Goal: Task Accomplishment & Management: Manage account settings

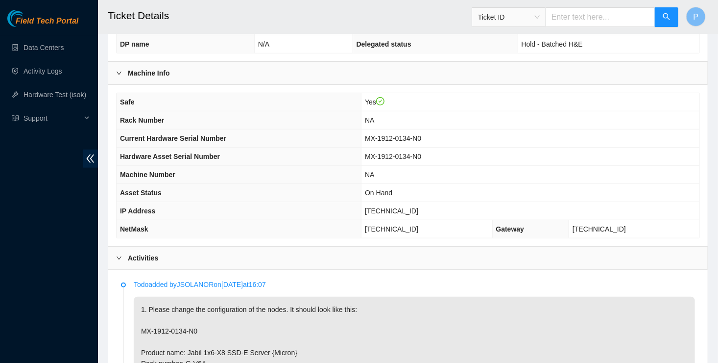
scroll to position [295, 0]
click at [409, 207] on span "[TECHNICAL_ID]" at bounding box center [391, 211] width 53 height 8
copy span "[TECHNICAL_ID]"
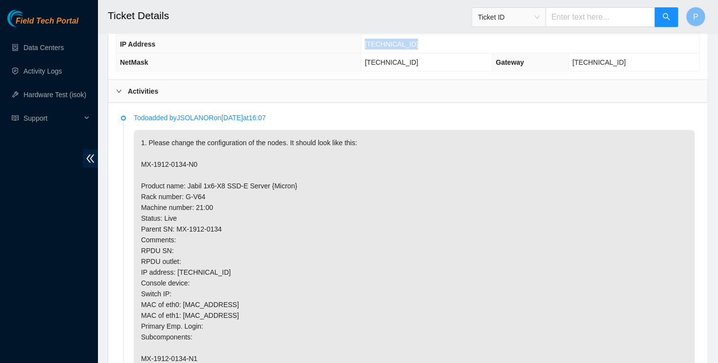
scroll to position [465, 0]
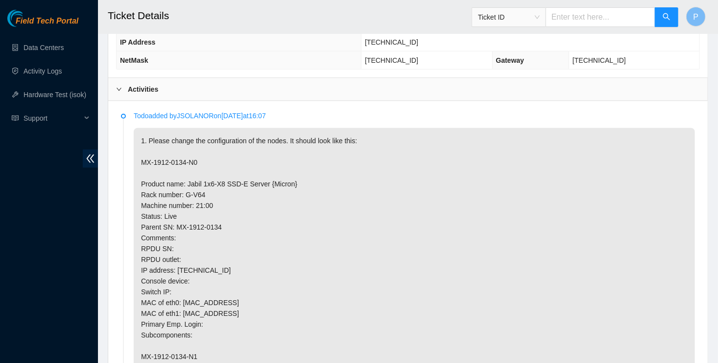
click at [473, 184] on p "1. Please change the configuration of the nodes. It should look like this: MX-1…" at bounding box center [415, 356] width 562 height 457
click at [5, 307] on div "Field Tech Portal Data Centers Activity Logs Hardware Test (isok) Support" at bounding box center [49, 186] width 98 height 353
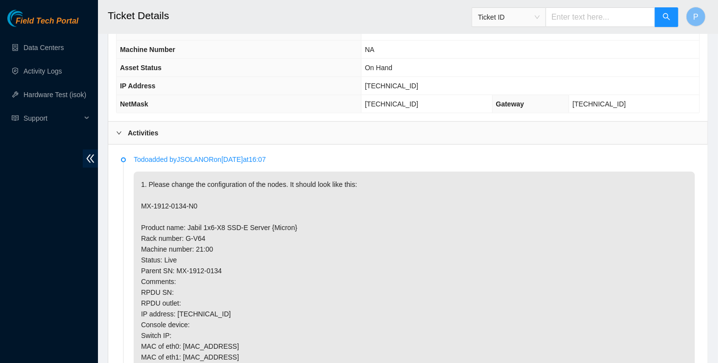
click at [406, 122] on div "Activities" at bounding box center [408, 133] width 600 height 23
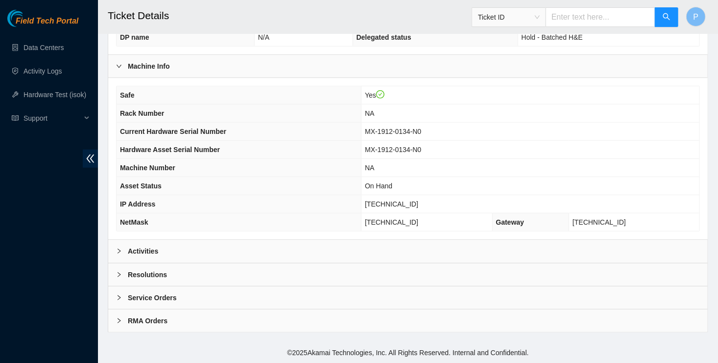
scroll to position [288, 0]
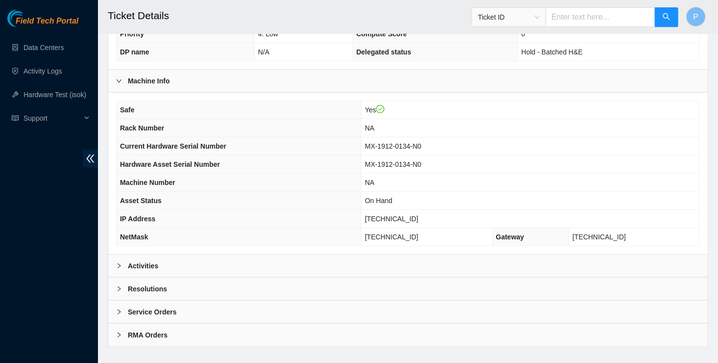
click at [306, 277] on div "Resolutions" at bounding box center [408, 288] width 600 height 23
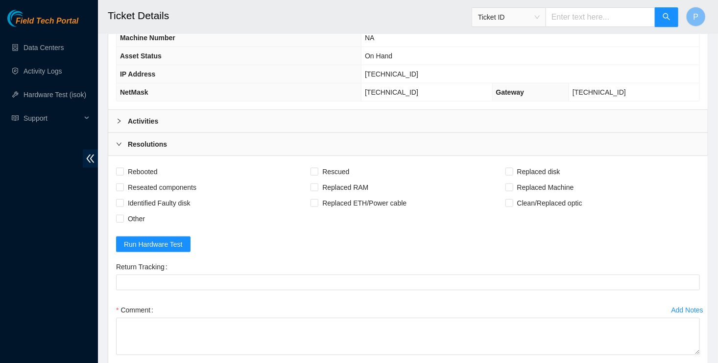
scroll to position [437, 0]
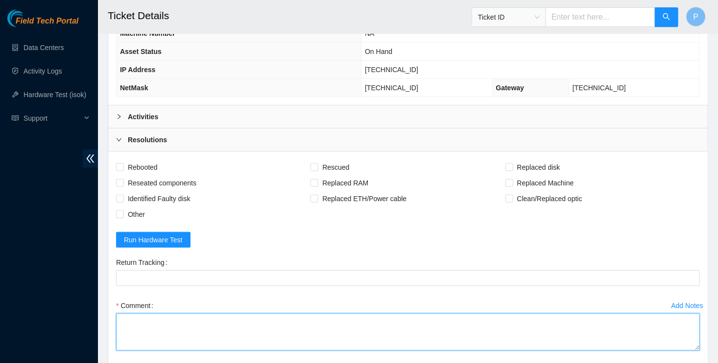
click at [269, 313] on textarea "Comment" at bounding box center [408, 331] width 584 height 37
paste textarea "Result Detail Message Ticket ID 23.199.252.173 : passed: ok"
type textarea "Verified Rack and Machine Checked Machine info Configured Rebooted Ran isok :Re…"
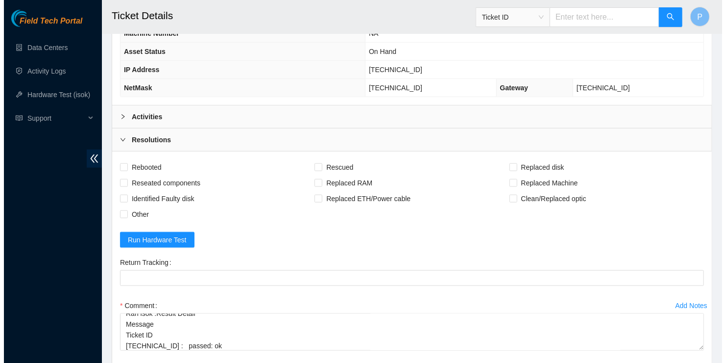
scroll to position [0, 0]
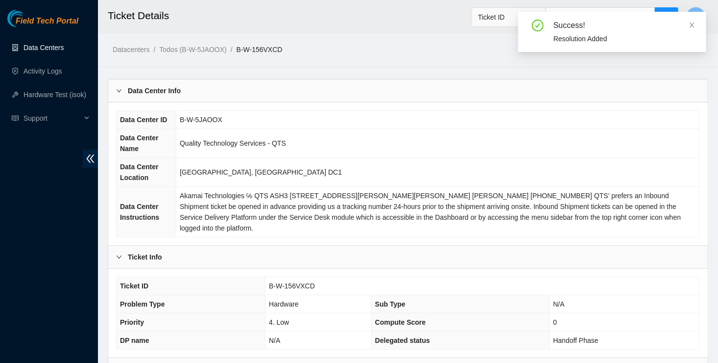
click at [57, 48] on link "Data Centers" at bounding box center [44, 48] width 40 height 8
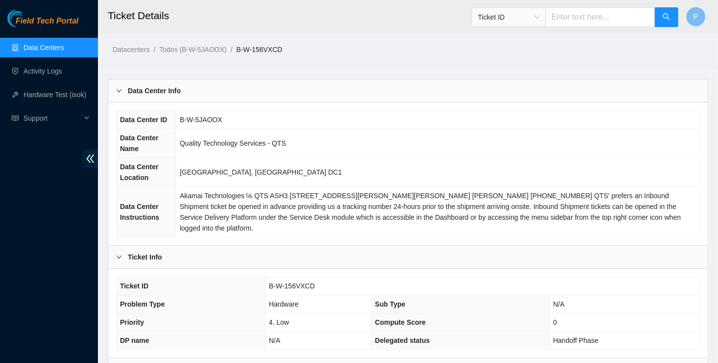
click at [57, 48] on link "Data Centers" at bounding box center [44, 48] width 40 height 8
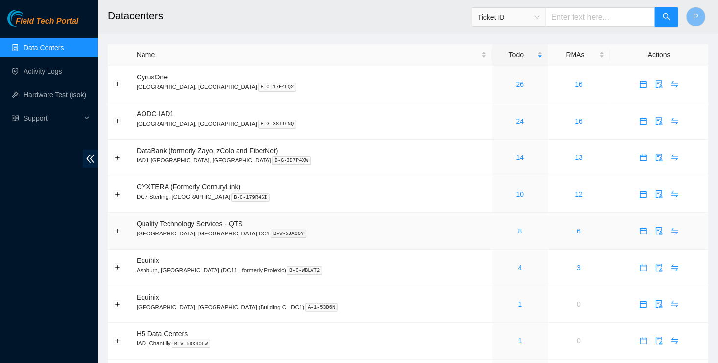
click at [518, 232] on link "8" at bounding box center [520, 231] width 4 height 8
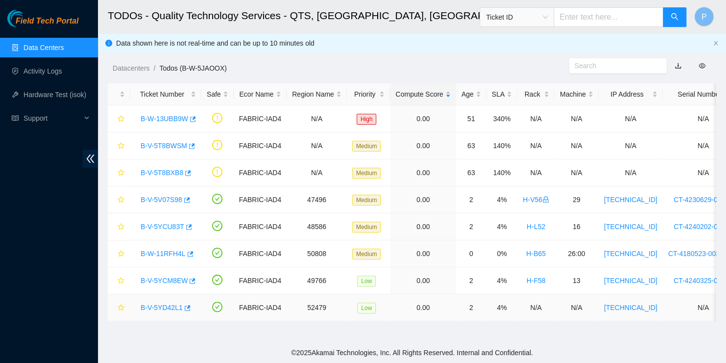
click at [166, 304] on link "B-V-5YD42L1" at bounding box center [162, 307] width 42 height 8
click at [186, 309] on icon "button" at bounding box center [186, 307] width 7 height 7
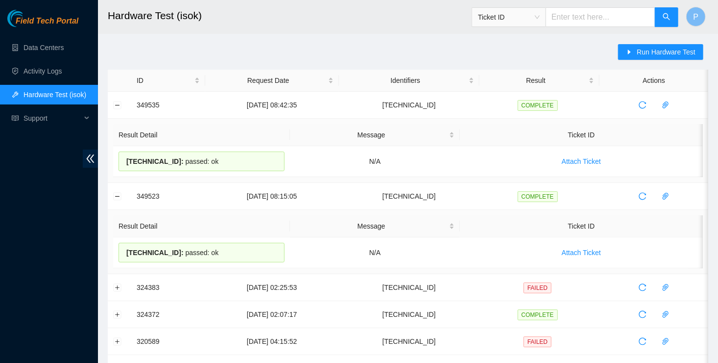
click at [223, 139] on th "Result Detail" at bounding box center [201, 135] width 177 height 22
drag, startPoint x: 228, startPoint y: 162, endPoint x: 113, endPoint y: 122, distance: 122.0
click at [113, 122] on td "Result Detail Message Ticket ID 23.54.205.46 : passed: ok N/A Attach Ticket" at bounding box center [408, 151] width 601 height 64
copy table "Result Detail Message Ticket ID 23.54.205.46 : passed: ok"
click at [670, 52] on span "Run Hardware Test" at bounding box center [666, 52] width 59 height 11
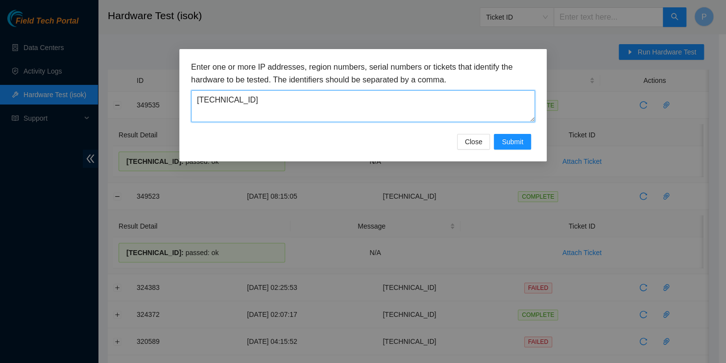
click at [215, 106] on textarea "[TECHNICAL_ID]" at bounding box center [363, 106] width 344 height 32
paste textarea "199.252.173"
type textarea "[TECHNICAL_ID]"
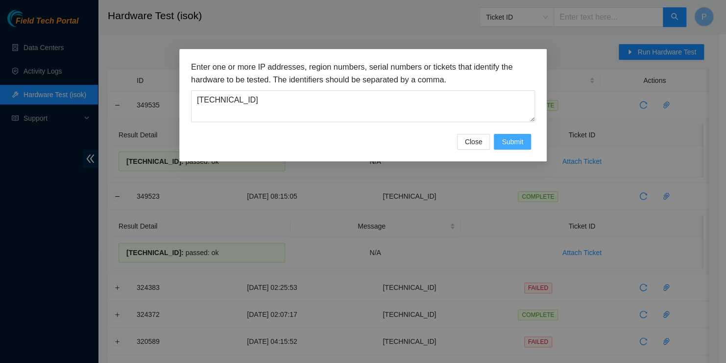
click at [515, 141] on span "Submit" at bounding box center [513, 141] width 22 height 11
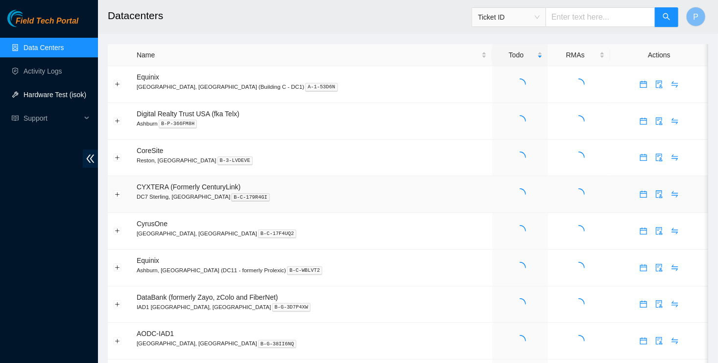
click at [37, 98] on link "Hardware Test (isok)" at bounding box center [55, 95] width 63 height 8
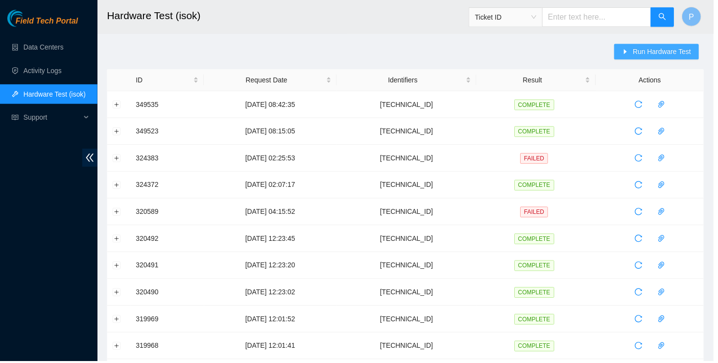
click at [652, 55] on span "Run Hardware Test" at bounding box center [666, 52] width 59 height 11
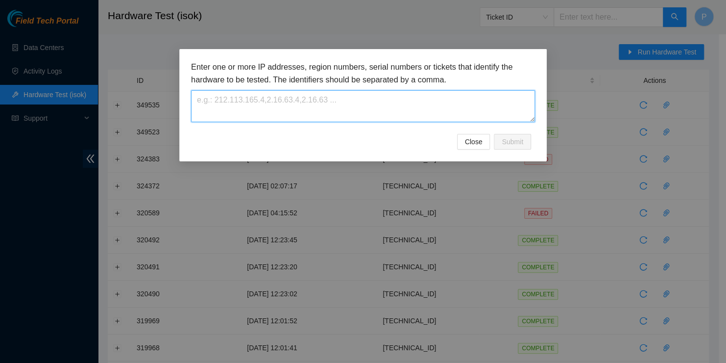
click at [212, 103] on textarea at bounding box center [363, 106] width 344 height 32
paste textarea "23.199.252.173"
type textarea "23.199.252.173"
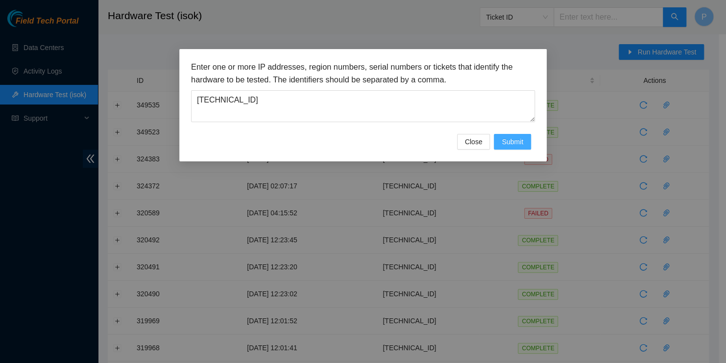
click at [510, 141] on span "Submit" at bounding box center [513, 141] width 22 height 11
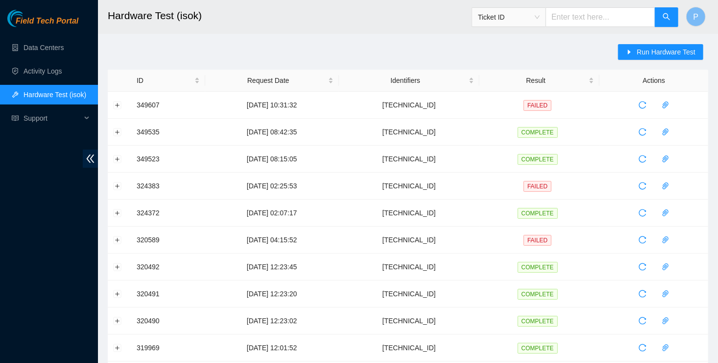
click at [409, 195] on td "23.204.137.223" at bounding box center [409, 185] width 141 height 27
click at [117, 107] on button "Expand row" at bounding box center [118, 105] width 8 height 8
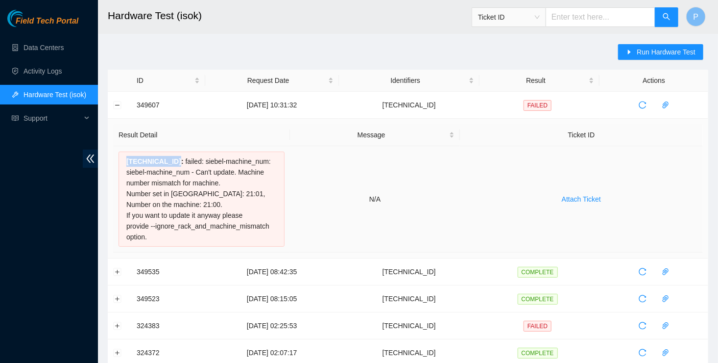
drag, startPoint x: 127, startPoint y: 161, endPoint x: 172, endPoint y: 164, distance: 44.7
click at [172, 164] on span "23.199.252.173 :" at bounding box center [154, 161] width 57 height 8
copy span "23.199.252.173"
click at [642, 104] on icon "reload" at bounding box center [643, 105] width 8 height 8
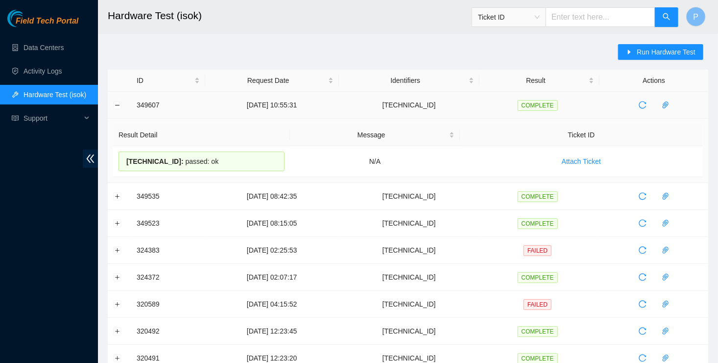
click at [251, 134] on th "Result Detail" at bounding box center [201, 135] width 177 height 22
drag, startPoint x: 230, startPoint y: 167, endPoint x: 115, endPoint y: 139, distance: 118.9
click at [115, 139] on table "Result Detail Message Ticket ID 23.199.252.173 : passed: ok N/A Attach Ticket" at bounding box center [408, 150] width 590 height 53
copy table "Result Detail Message Ticket ID 23.199.252.173 : passed: ok"
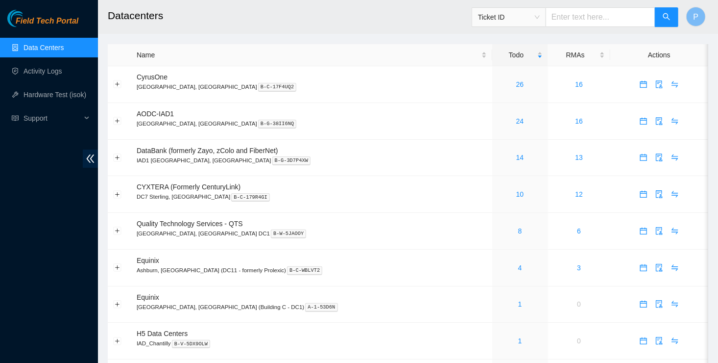
click at [49, 104] on ul "Data Centers Activity Logs Hardware Test (isok) Support" at bounding box center [49, 83] width 98 height 94
click at [50, 94] on link "Hardware Test (isok)" at bounding box center [55, 95] width 63 height 8
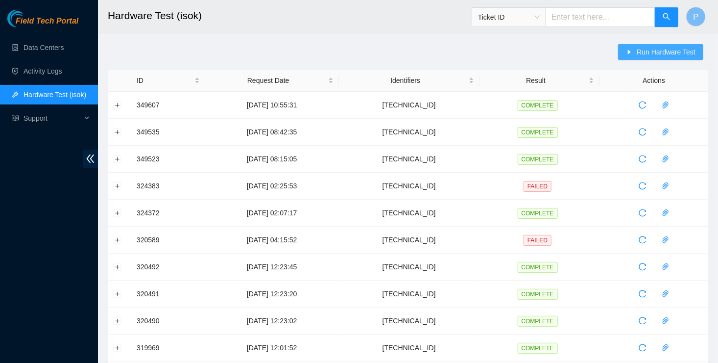
click at [689, 51] on span "Run Hardware Test" at bounding box center [666, 52] width 59 height 11
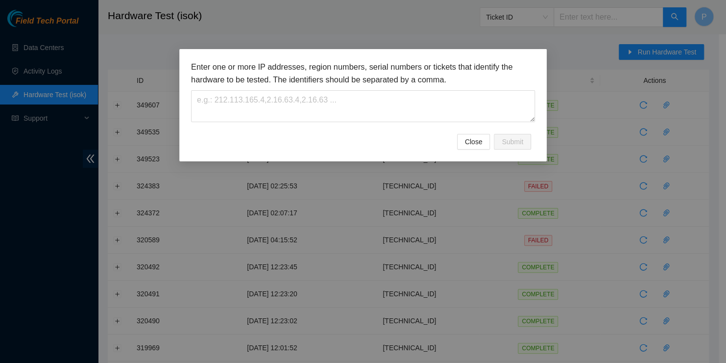
click at [416, 87] on div "Enter one or more IP addresses, region numbers, serial numbers or tickets that …" at bounding box center [363, 91] width 344 height 61
click at [417, 89] on div "Enter one or more IP addresses, region numbers, serial numbers or tickets that …" at bounding box center [363, 91] width 344 height 61
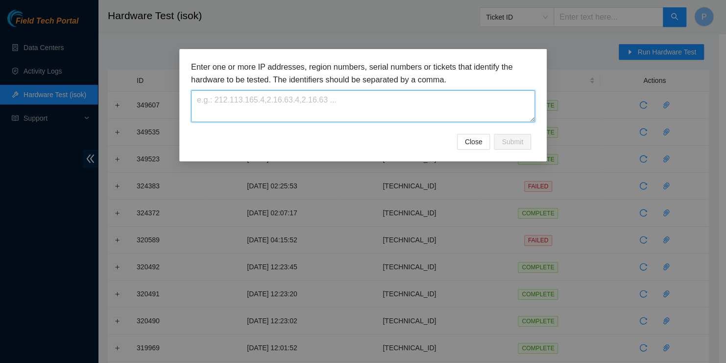
click at [417, 94] on textarea at bounding box center [363, 106] width 344 height 32
paste textarea "[TECHNICAL_ID]"
type textarea "[TECHNICAL_ID]"
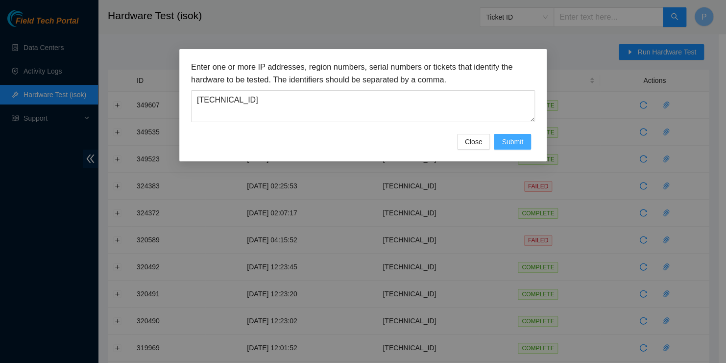
click at [505, 141] on span "Submit" at bounding box center [513, 141] width 22 height 11
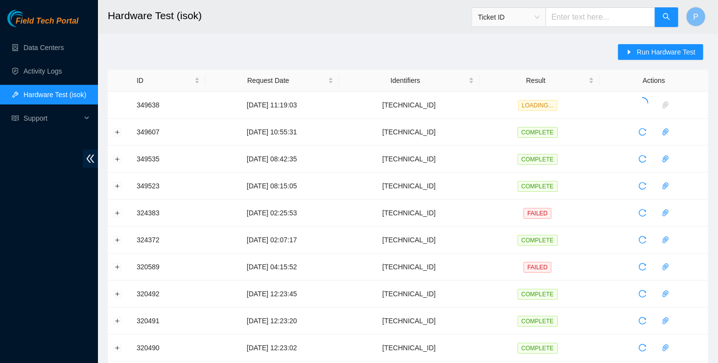
click at [448, 49] on div "Run Hardware Test ID Request Date Identifiers Result Actions 349638 13-10-2025 …" at bounding box center [408, 353] width 601 height 618
click at [116, 102] on button "Expand row" at bounding box center [118, 105] width 8 height 8
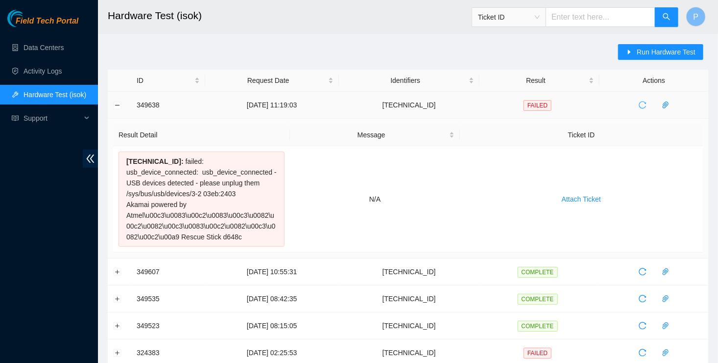
click at [636, 106] on span "reload" at bounding box center [643, 105] width 15 height 8
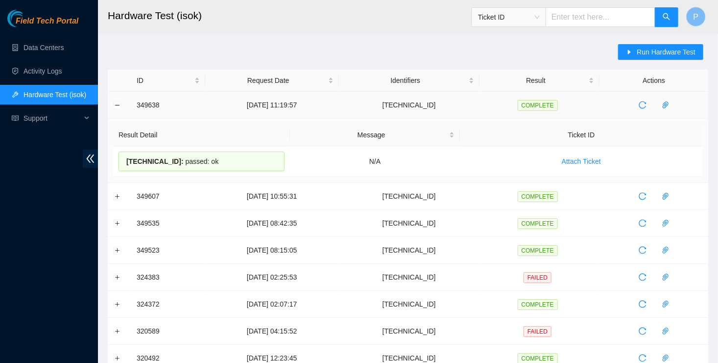
drag, startPoint x: 222, startPoint y: 167, endPoint x: 113, endPoint y: 137, distance: 113.2
click at [113, 137] on table "Result Detail Message Ticket ID 23.55.100.144 : passed: ok N/A Attach Ticket" at bounding box center [408, 150] width 590 height 53
copy table "Result Detail Message Ticket ID 23.55.100.144 : passed: ok"
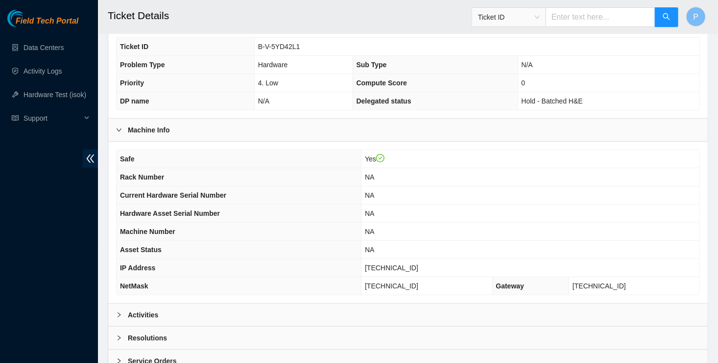
scroll to position [288, 0]
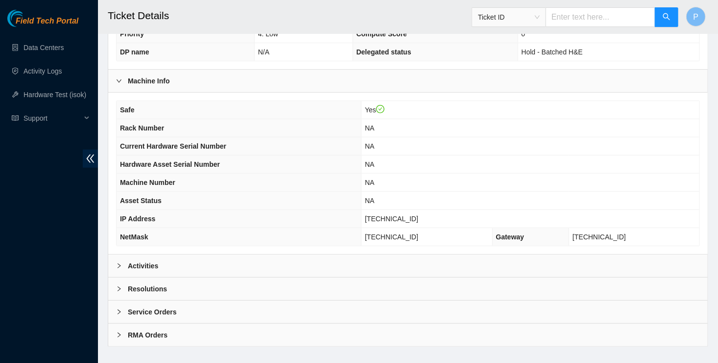
click at [612, 254] on div "Activities" at bounding box center [408, 265] width 600 height 23
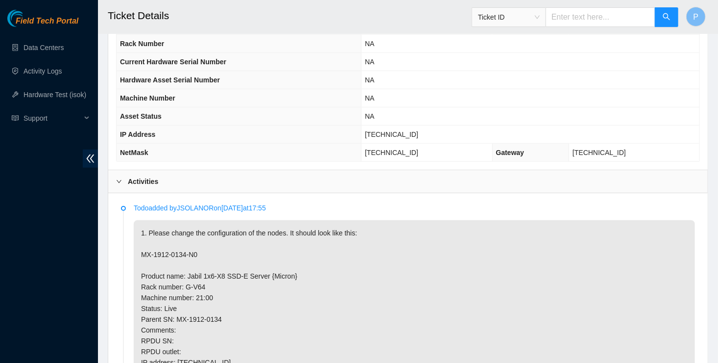
scroll to position [376, 0]
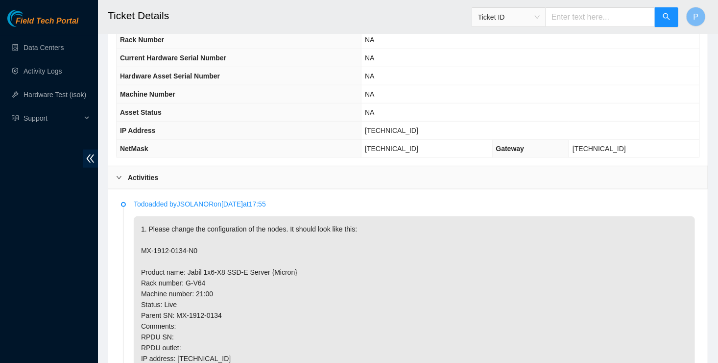
click at [634, 173] on div "Activities" at bounding box center [408, 177] width 600 height 23
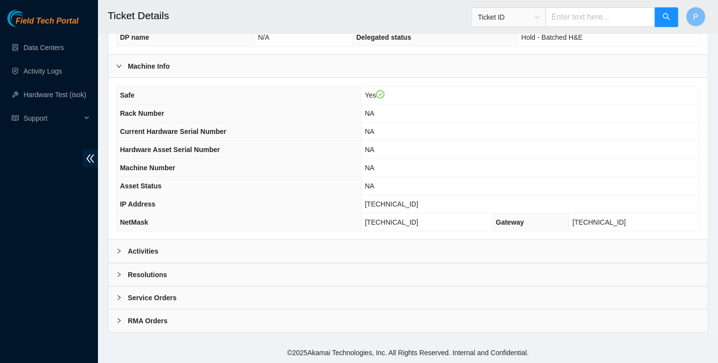
scroll to position [288, 0]
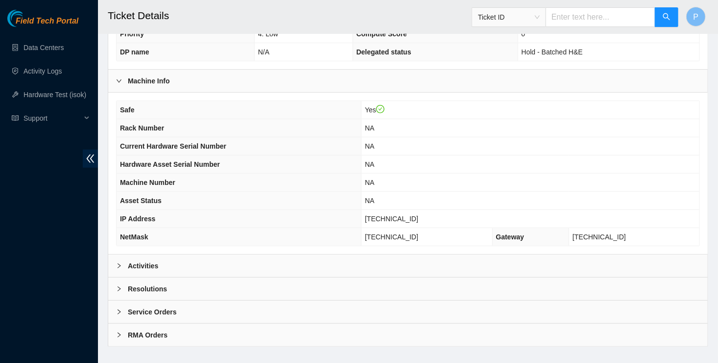
click at [580, 285] on div "Resolutions" at bounding box center [408, 288] width 600 height 23
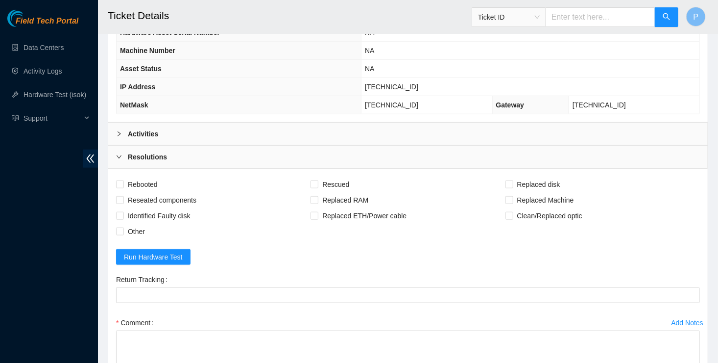
scroll to position [444, 0]
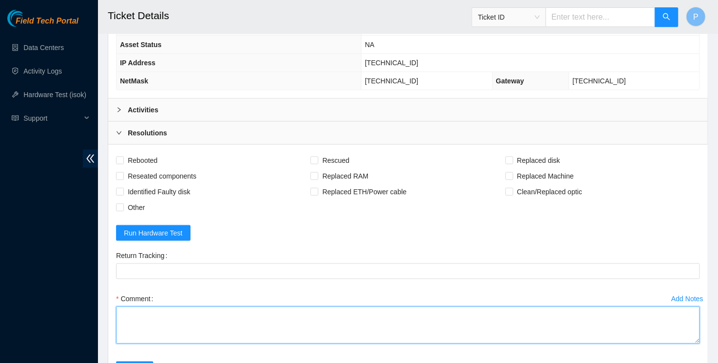
click at [574, 306] on textarea "Comment" at bounding box center [408, 324] width 584 height 37
paste textarea "Result Detail Message Ticket ID 23.199.252.173 : passed: ok"
type textarea "Verified Rack and Machine info Configured Machine info Rebooted Ran isok:Result…"
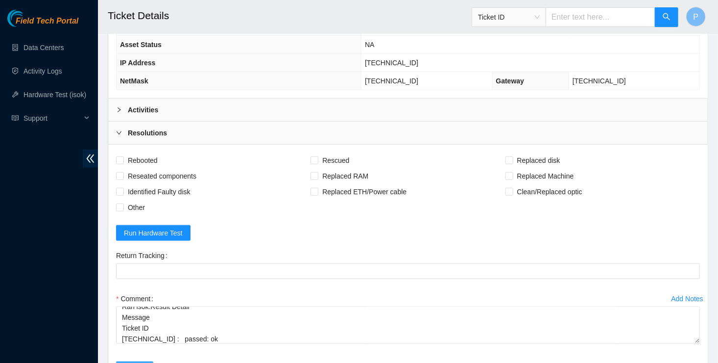
click at [125, 361] on button "Submit" at bounding box center [134, 369] width 37 height 16
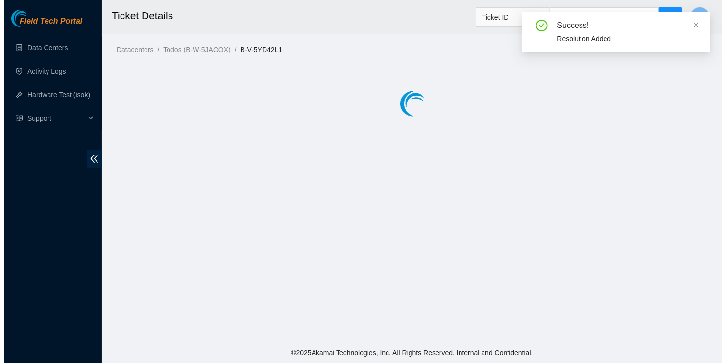
scroll to position [0, 0]
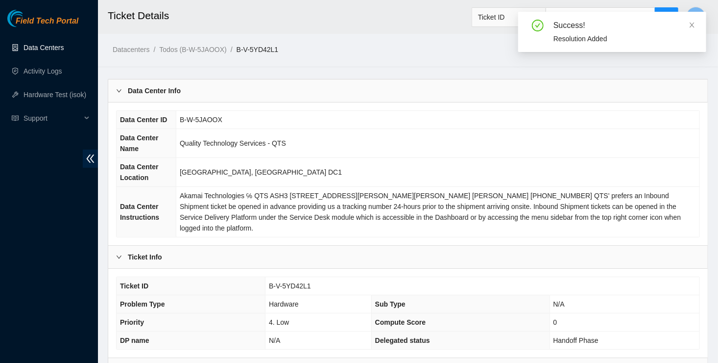
click at [33, 51] on link "Data Centers" at bounding box center [44, 48] width 40 height 8
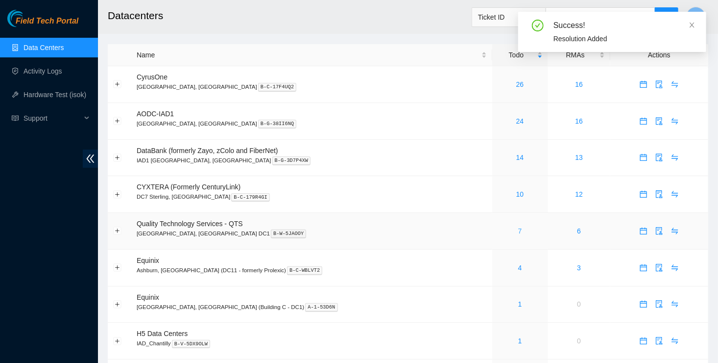
click at [518, 231] on link "7" at bounding box center [520, 231] width 4 height 8
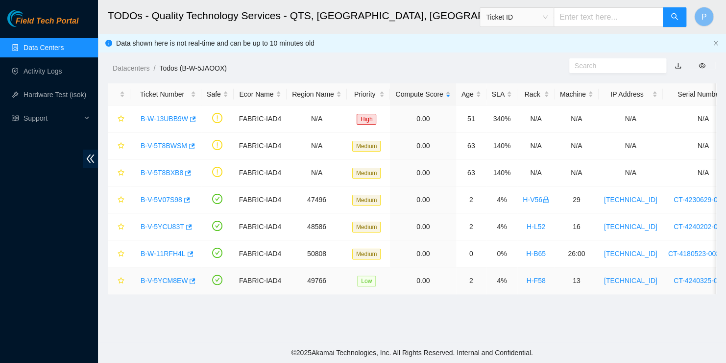
click at [143, 282] on link "B-V-5YCM8EW" at bounding box center [164, 280] width 47 height 8
click at [191, 282] on icon "button" at bounding box center [191, 280] width 7 height 7
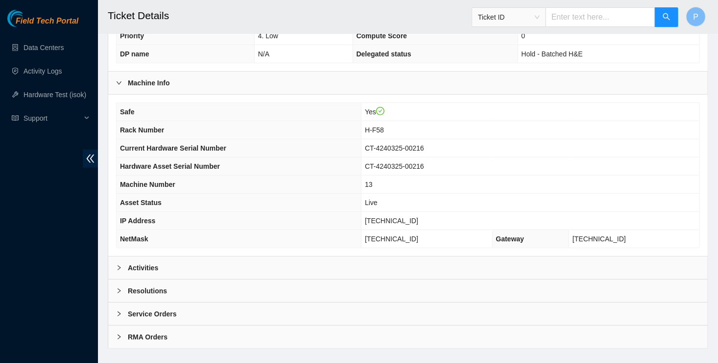
scroll to position [288, 0]
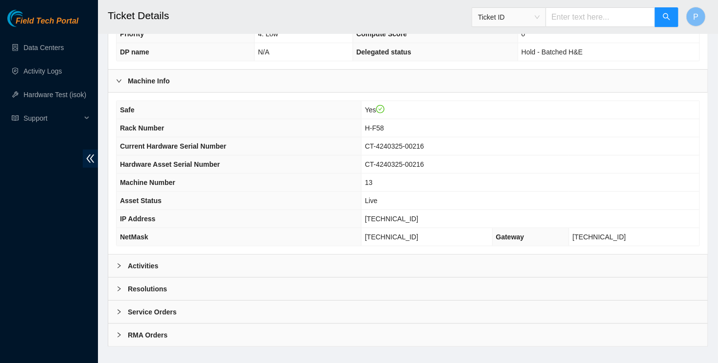
click at [616, 277] on div "Resolutions" at bounding box center [408, 288] width 600 height 23
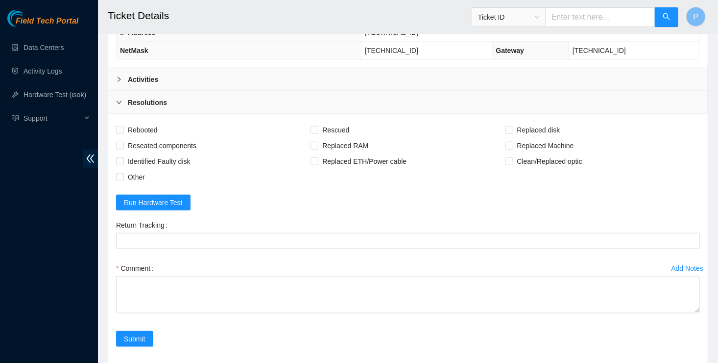
scroll to position [482, 0]
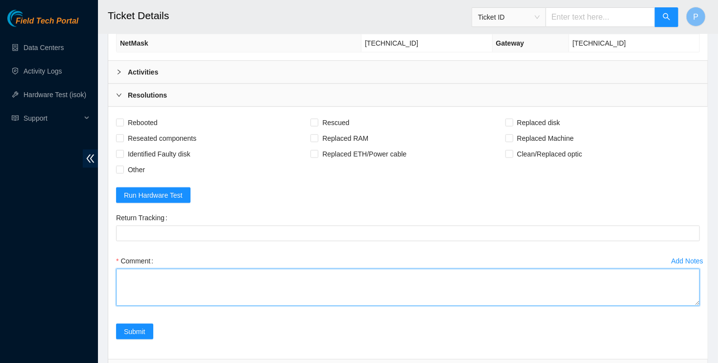
click at [603, 269] on textarea "Comment" at bounding box center [408, 287] width 584 height 37
type textarea "Verified Rack and Machine info Powered Down Machine Power cycled Machine for 2 …"
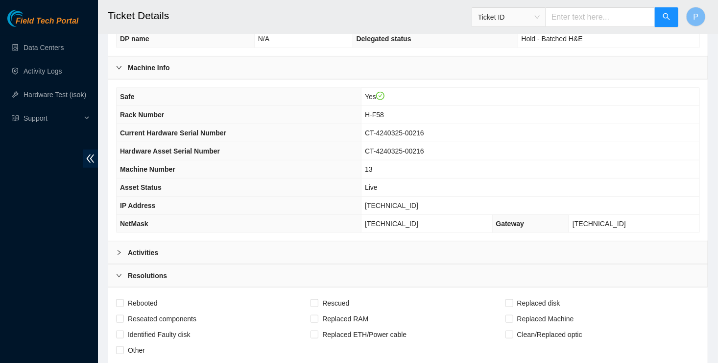
scroll to position [300, 0]
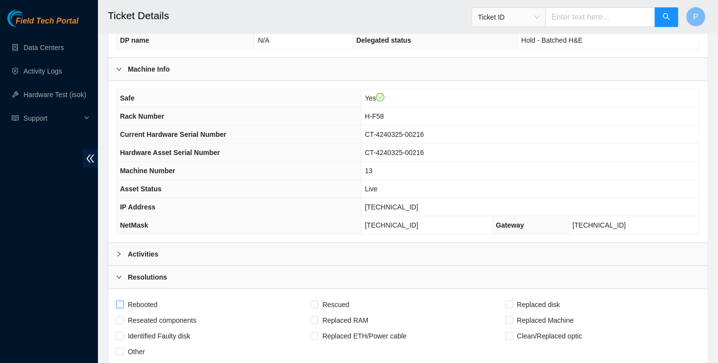
click at [123, 300] on input "Rebooted" at bounding box center [119, 303] width 7 height 7
checkbox input "true"
click at [316, 272] on div "Resolutions" at bounding box center [408, 277] width 600 height 23
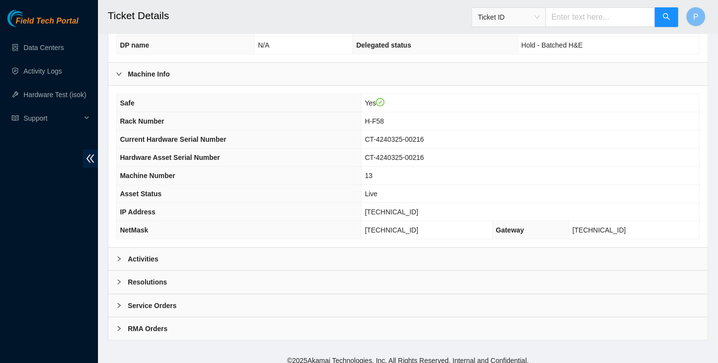
click at [327, 299] on div "Service Orders" at bounding box center [408, 305] width 600 height 23
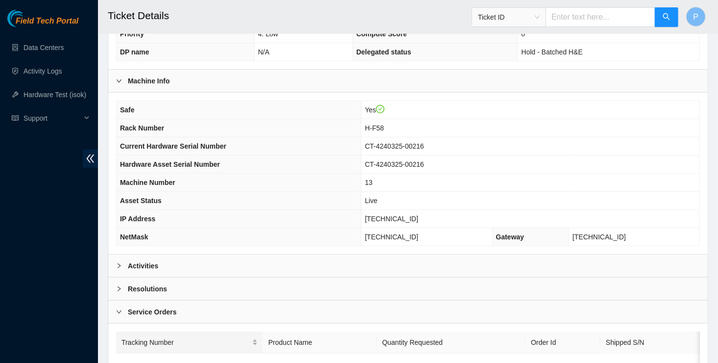
click at [208, 337] on div "Tracking Number" at bounding box center [190, 342] width 136 height 11
click at [202, 300] on div "Service Orders" at bounding box center [408, 311] width 600 height 23
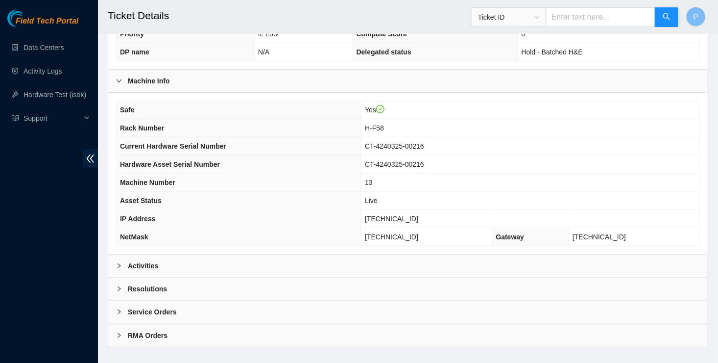
click at [197, 280] on div "Resolutions" at bounding box center [408, 288] width 600 height 23
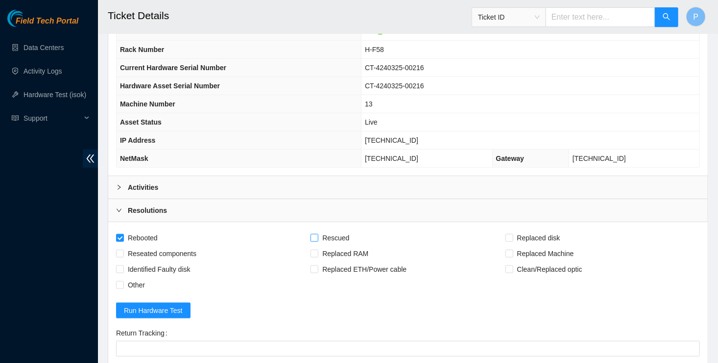
click at [330, 230] on span "Rescued" at bounding box center [336, 238] width 35 height 16
click at [318, 234] on input "Rescued" at bounding box center [314, 237] width 7 height 7
checkbox input "true"
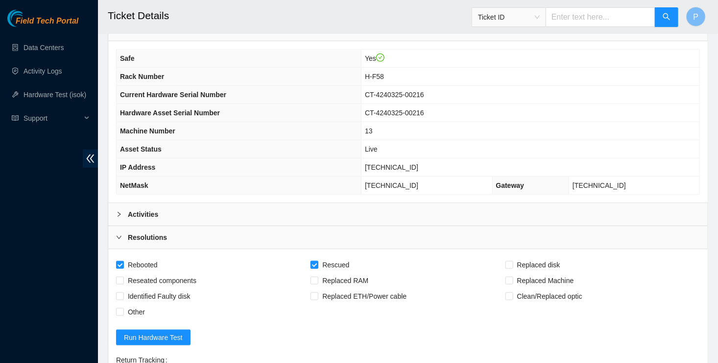
scroll to position [344, 0]
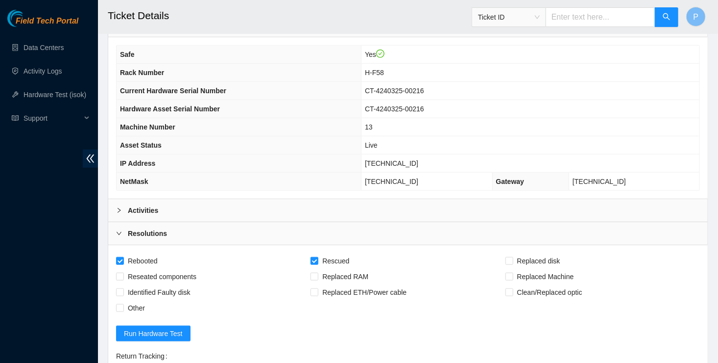
click at [402, 159] on span "[TECHNICAL_ID]" at bounding box center [391, 163] width 53 height 8
copy span "[TECHNICAL_ID]"
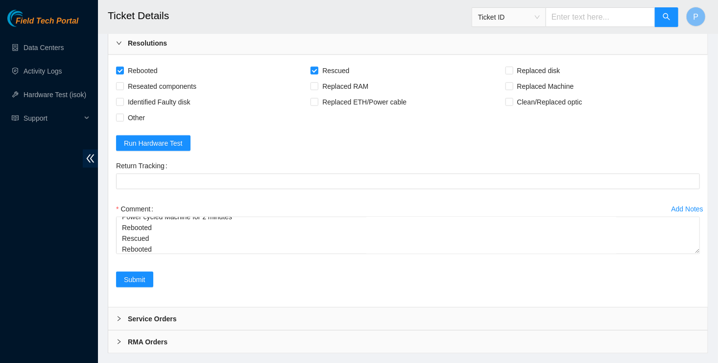
scroll to position [541, 0]
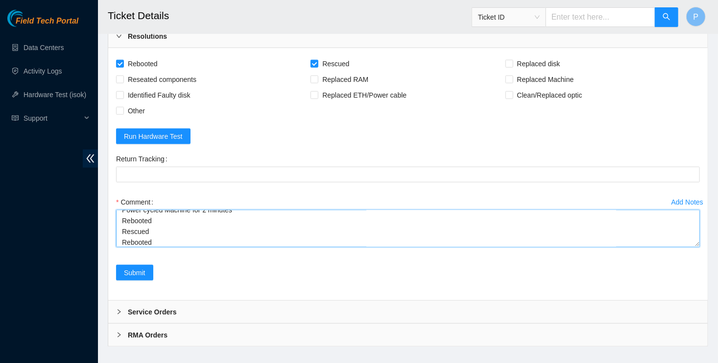
click at [158, 233] on textarea "Verified Rack and Machine info Powered Down Machine Power cycled Machine for 2 …" at bounding box center [408, 228] width 584 height 37
paste textarea "Result Detail Message Ticket ID [TECHNICAL_ID] : passed: ok"
type textarea "Verified Rack and Machine info Powered Down Machine Power cycled Machine for 2 …"
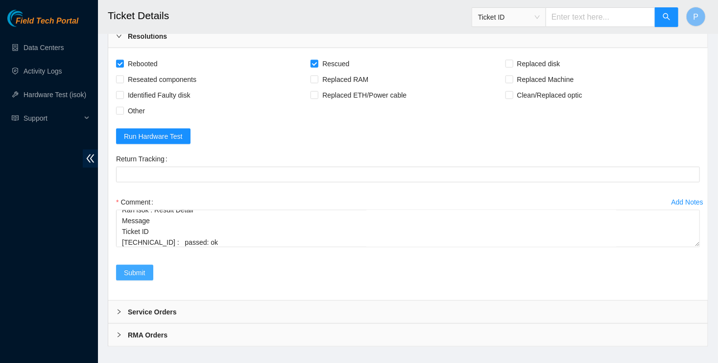
click at [121, 265] on button "Submit" at bounding box center [134, 273] width 37 height 16
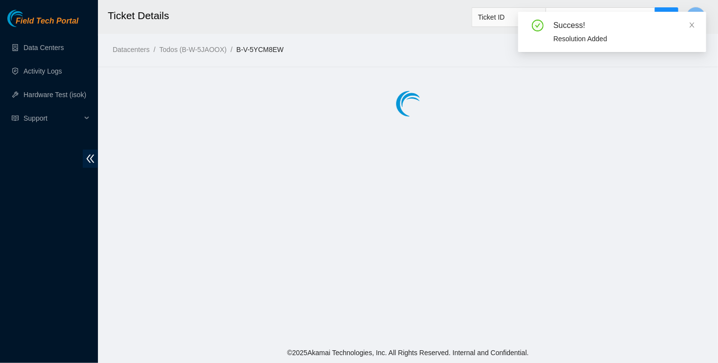
scroll to position [0, 0]
